Goal: Task Accomplishment & Management: Complete application form

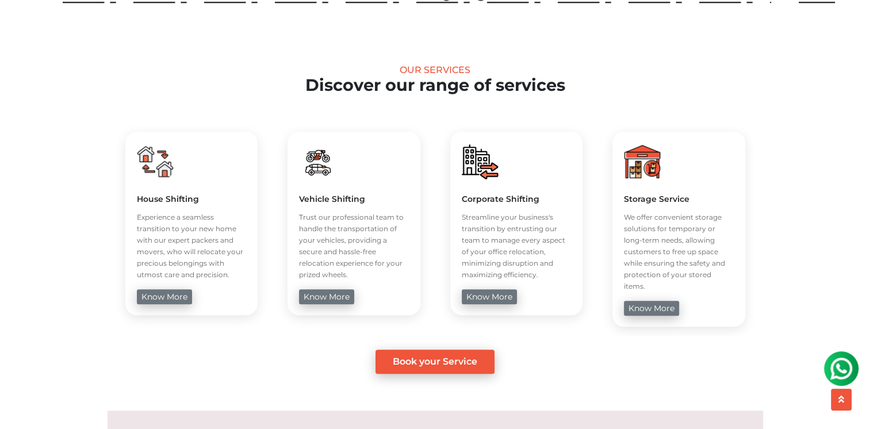
scroll to position [400, 0]
click at [435, 349] on link "Book your Service" at bounding box center [435, 361] width 119 height 24
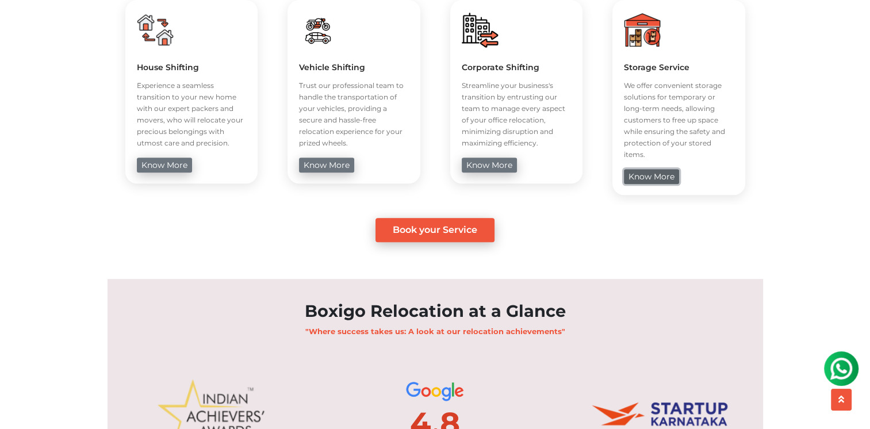
click at [653, 169] on link "know more" at bounding box center [651, 176] width 55 height 15
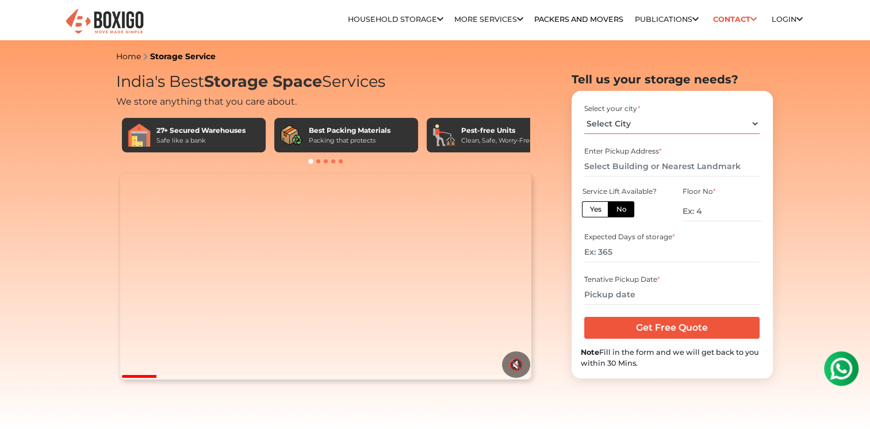
click at [654, 119] on select "Select City [GEOGRAPHIC_DATA] [GEOGRAPHIC_DATA] [GEOGRAPHIC_DATA] [GEOGRAPHIC_D…" at bounding box center [671, 124] width 175 height 20
select select "[GEOGRAPHIC_DATA]"
click at [584, 114] on select "Select City [GEOGRAPHIC_DATA] [GEOGRAPHIC_DATA] [GEOGRAPHIC_DATA] [GEOGRAPHIC_D…" at bounding box center [671, 124] width 175 height 20
click at [637, 164] on input "text" at bounding box center [671, 166] width 175 height 20
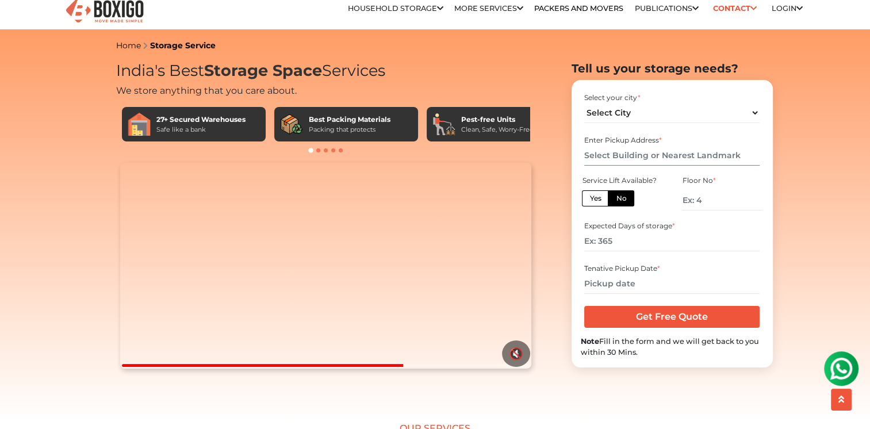
scroll to position [10, 0]
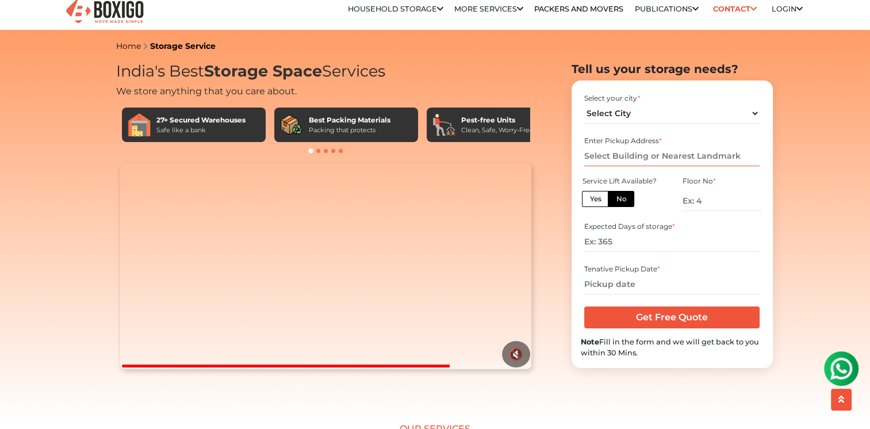
click at [695, 159] on input "text" at bounding box center [671, 156] width 175 height 20
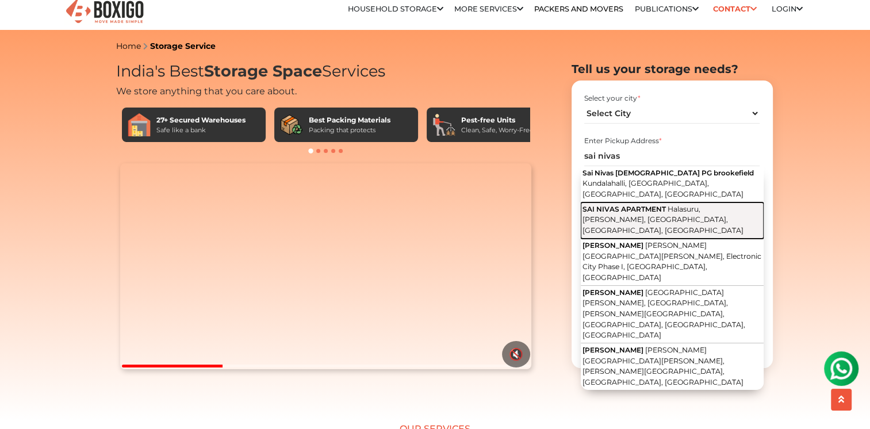
click at [701, 205] on span "Halasuru, [PERSON_NAME], [GEOGRAPHIC_DATA], [GEOGRAPHIC_DATA], [GEOGRAPHIC_DATA]" at bounding box center [663, 220] width 161 height 30
type input "SAI NIVAS APARTMENT, [GEOGRAPHIC_DATA], [PERSON_NAME], [GEOGRAPHIC_DATA], [GEOG…"
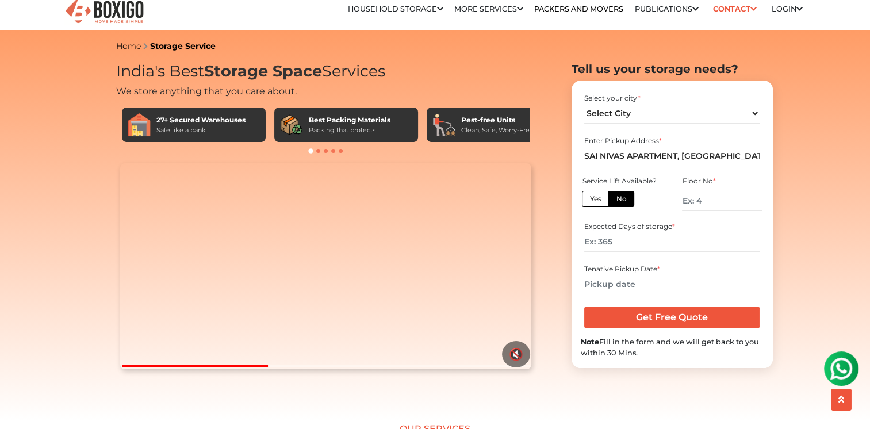
click at [601, 201] on label "Yes" at bounding box center [595, 199] width 26 height 16
click at [597, 201] on input "Yes" at bounding box center [593, 197] width 7 height 7
radio input "true"
click at [617, 241] on input "number" at bounding box center [671, 242] width 175 height 20
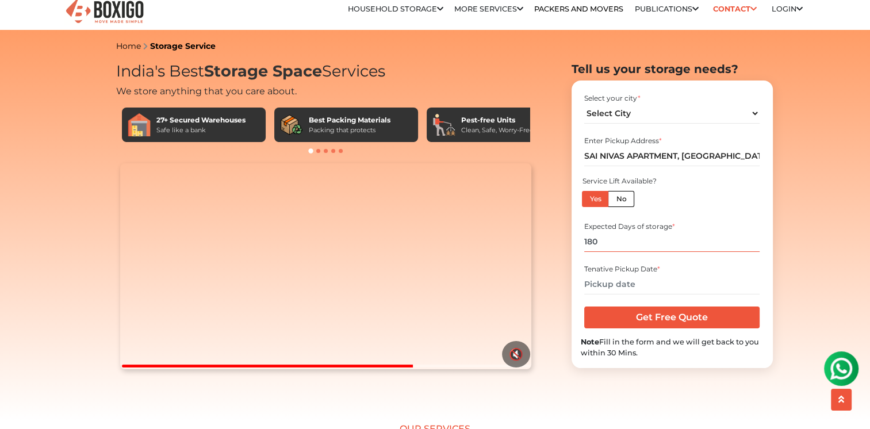
type input "180"
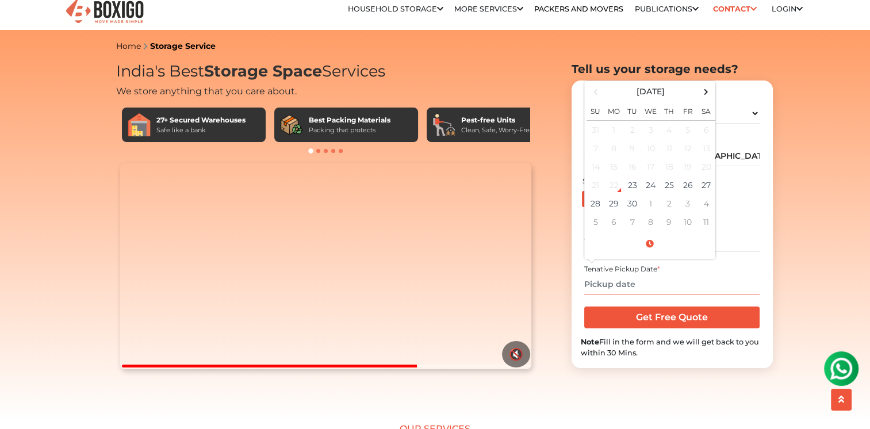
click at [622, 280] on input "text" at bounding box center [671, 284] width 175 height 20
click at [707, 85] on span at bounding box center [706, 92] width 16 height 16
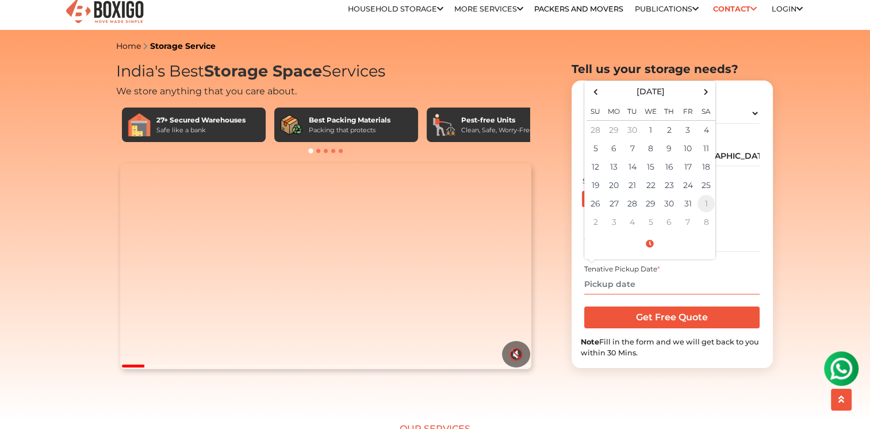
click at [703, 200] on td "1" at bounding box center [706, 203] width 18 height 18
click at [704, 131] on td "1" at bounding box center [706, 129] width 18 height 19
click at [656, 282] on input "[DATE] 12:00 AM" at bounding box center [671, 284] width 175 height 20
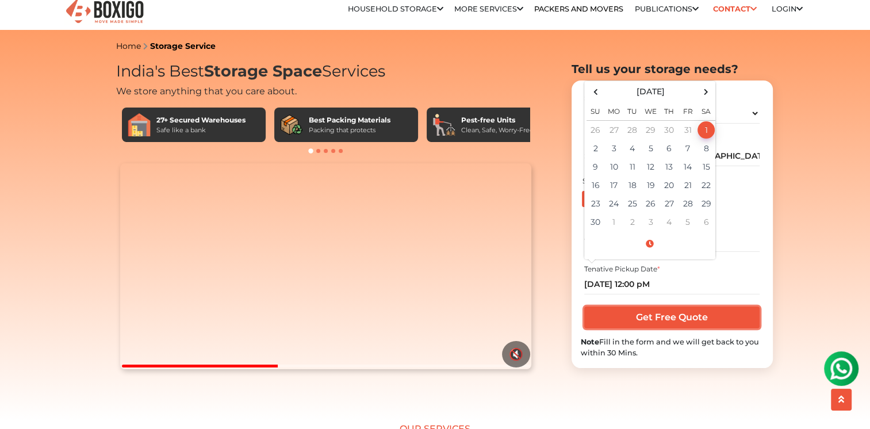
type input "[DATE] 12:00 PM"
click at [703, 319] on input "Get Free Quote" at bounding box center [671, 318] width 175 height 22
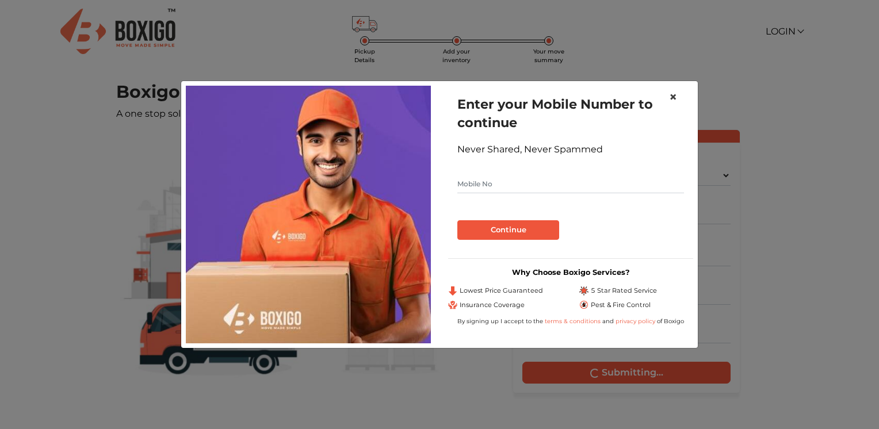
click at [675, 97] on span "×" at bounding box center [673, 97] width 8 height 17
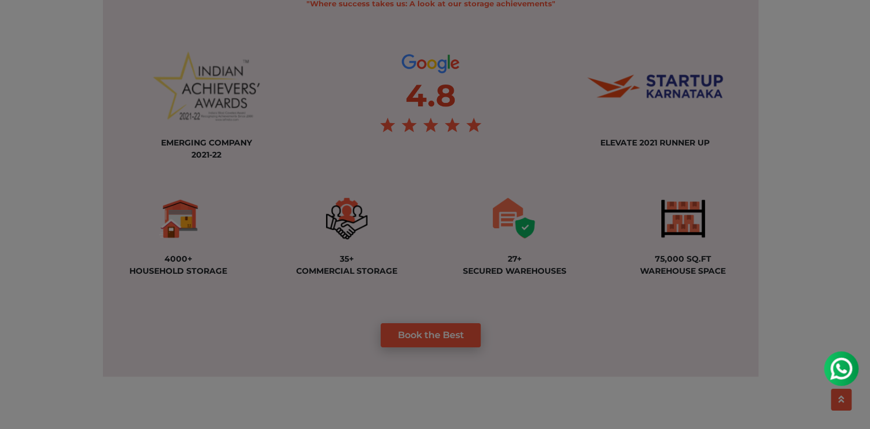
scroll to position [835, 0]
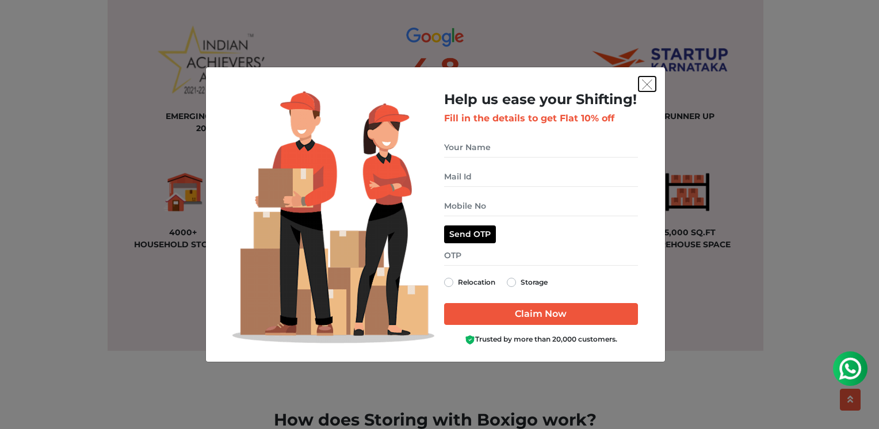
click at [647, 87] on img "get free quote dialog" at bounding box center [647, 84] width 10 height 10
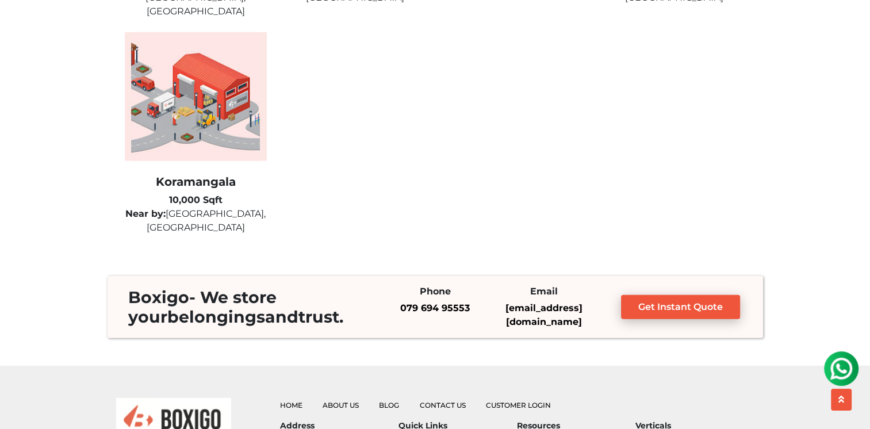
scroll to position [3125, 0]
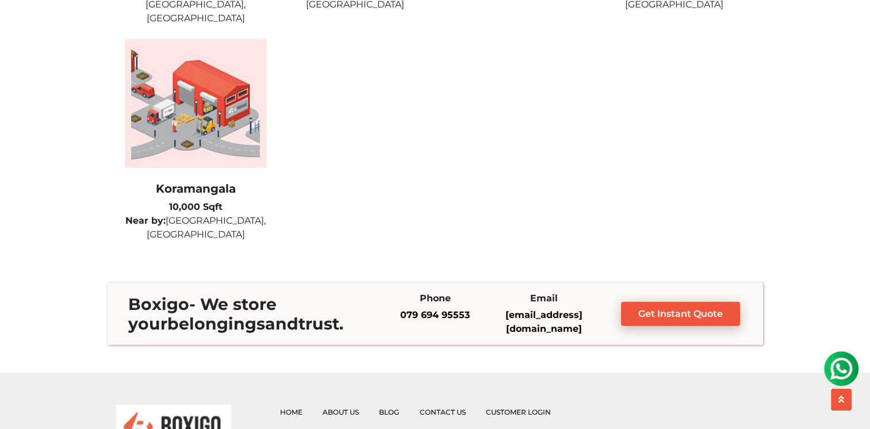
click at [702, 159] on div "Silk Board 15,000 Sqft Near by: [GEOGRAPHIC_DATA], [GEOGRAPHIC_DATA], [GEOGRAPH…" at bounding box center [435, 12] width 639 height 488
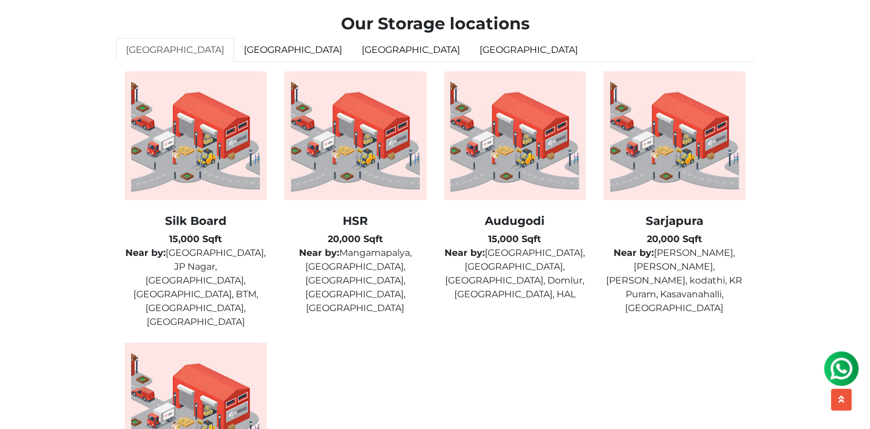
scroll to position [2819, 0]
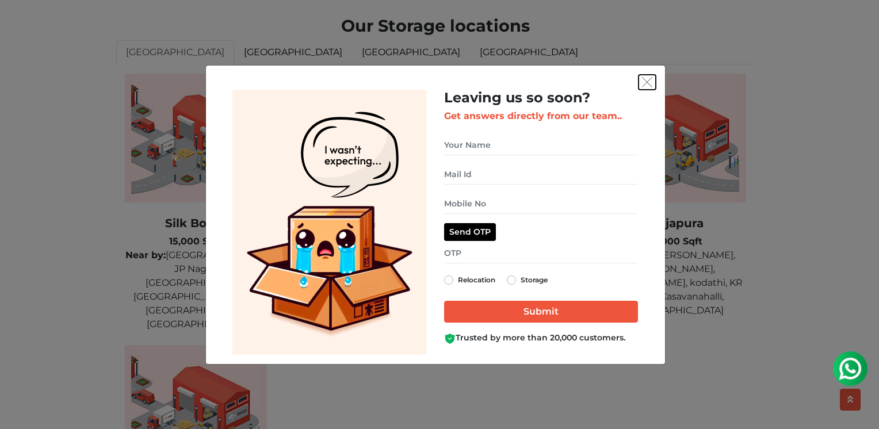
click at [648, 80] on img "get free quote dialog" at bounding box center [647, 82] width 10 height 10
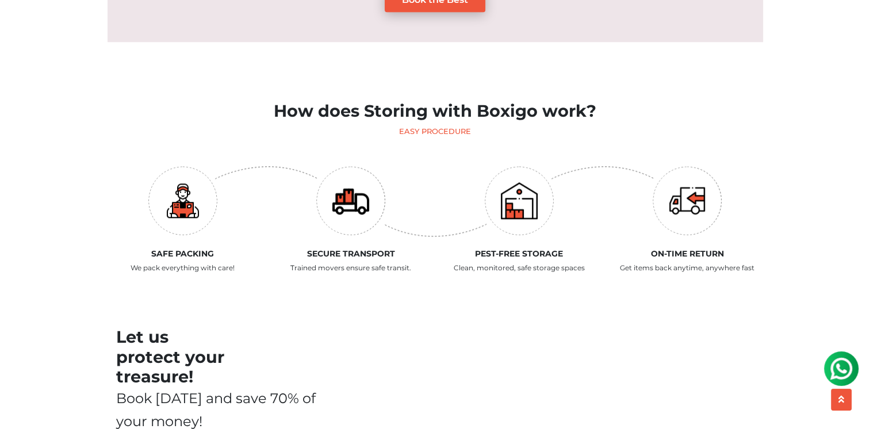
scroll to position [1144, 0]
